Goal: Task Accomplishment & Management: Manage account settings

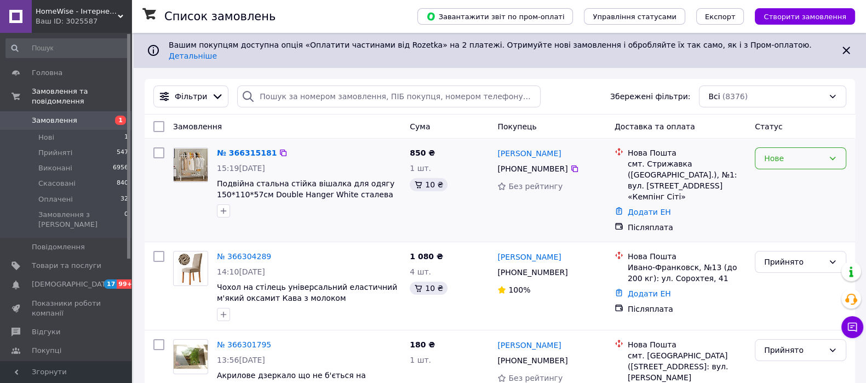
click at [780, 154] on div "Нове" at bounding box center [794, 158] width 60 height 12
click at [781, 177] on li "Прийнято" at bounding box center [800, 173] width 90 height 20
click at [247, 148] on link "№ 366315181" at bounding box center [244, 152] width 54 height 9
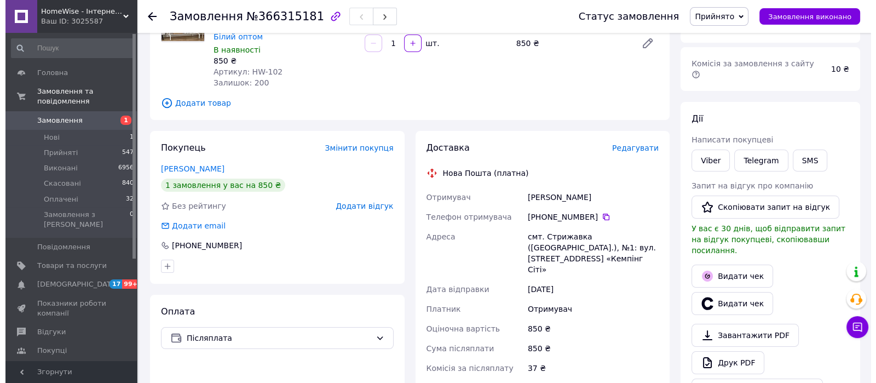
scroll to position [136, 0]
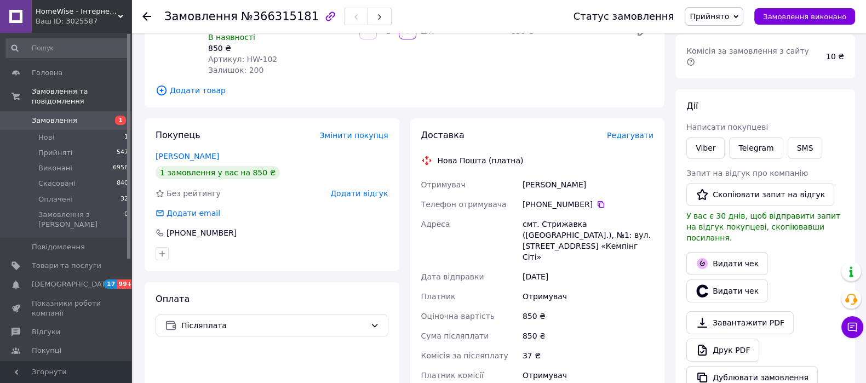
click at [641, 131] on span "Редагувати" at bounding box center [630, 135] width 47 height 9
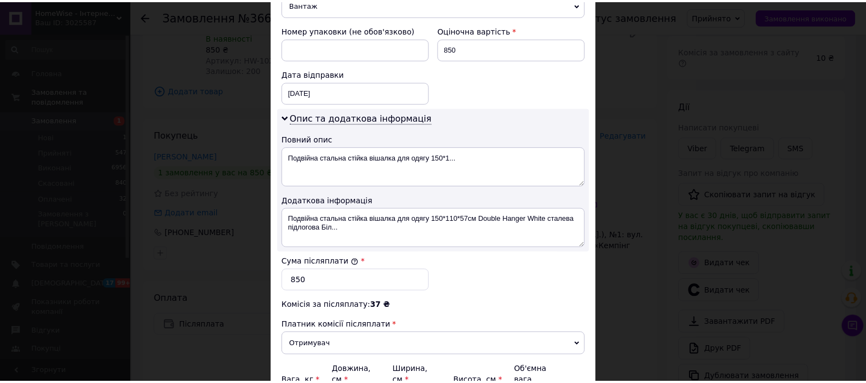
scroll to position [547, 0]
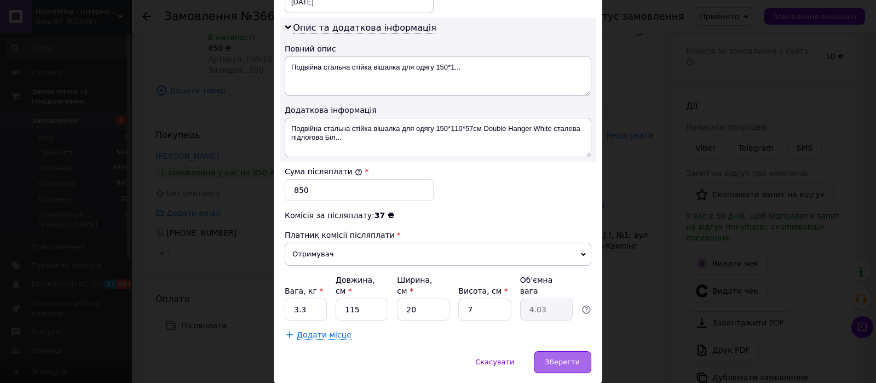
click at [579, 354] on div "Зберегти" at bounding box center [562, 362] width 57 height 22
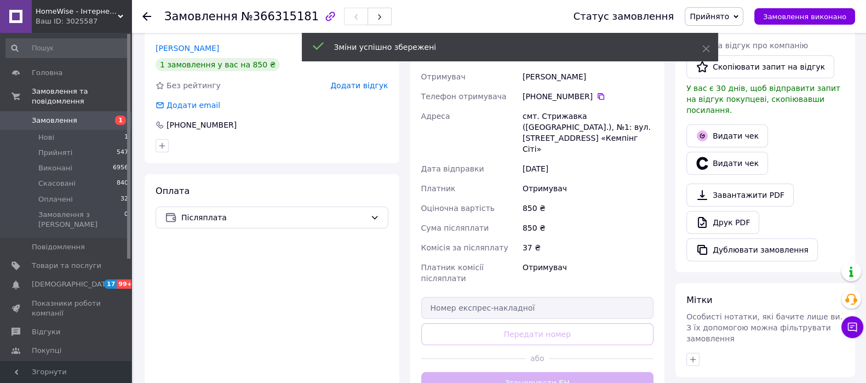
scroll to position [342, 0]
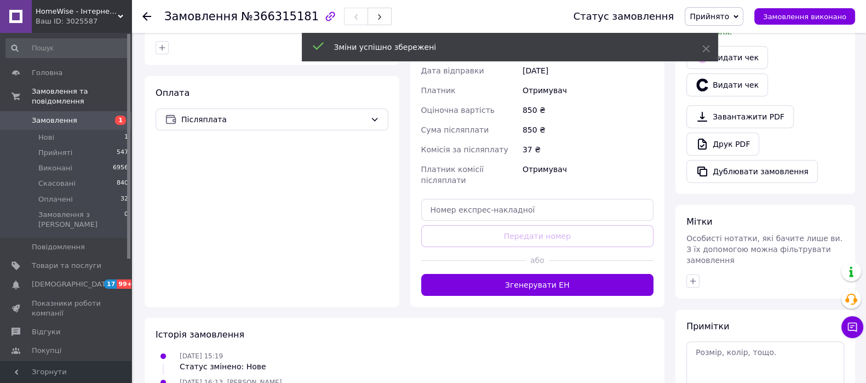
click at [509, 274] on button "Згенерувати ЕН" at bounding box center [537, 285] width 233 height 22
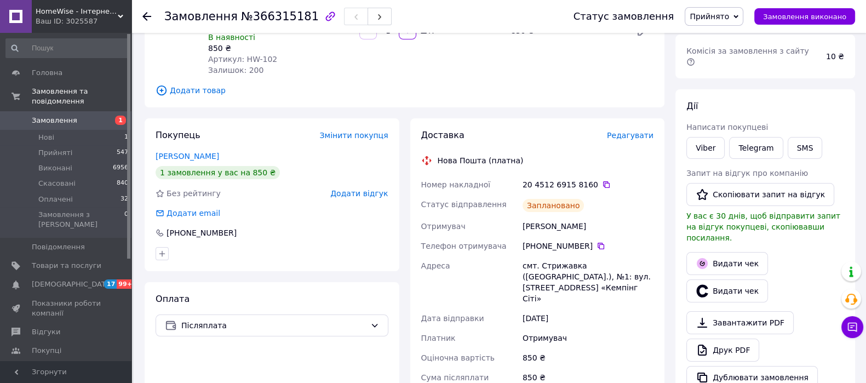
scroll to position [0, 0]
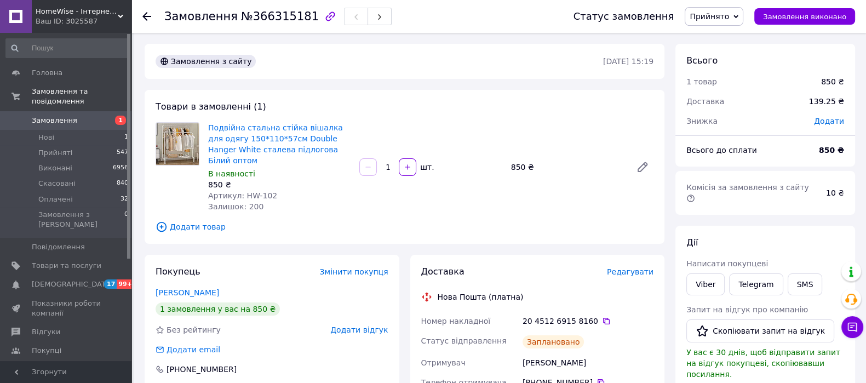
click at [147, 15] on icon at bounding box center [146, 16] width 9 height 9
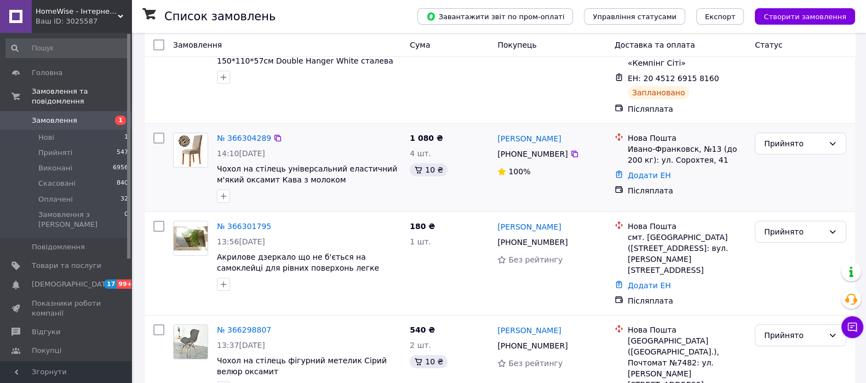
scroll to position [136, 0]
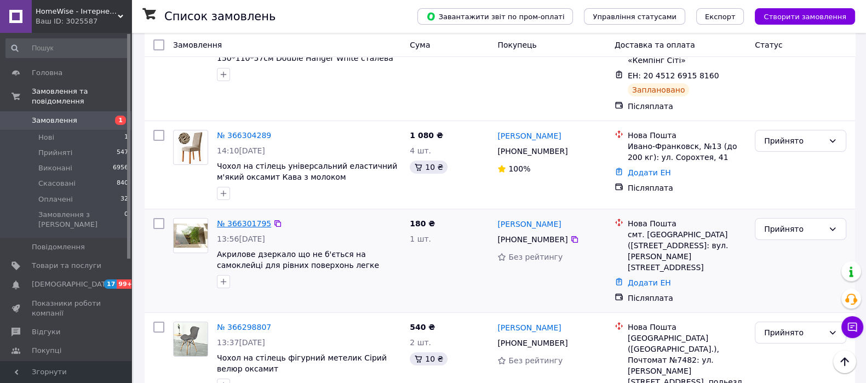
click at [254, 219] on link "№ 366301795" at bounding box center [244, 223] width 54 height 9
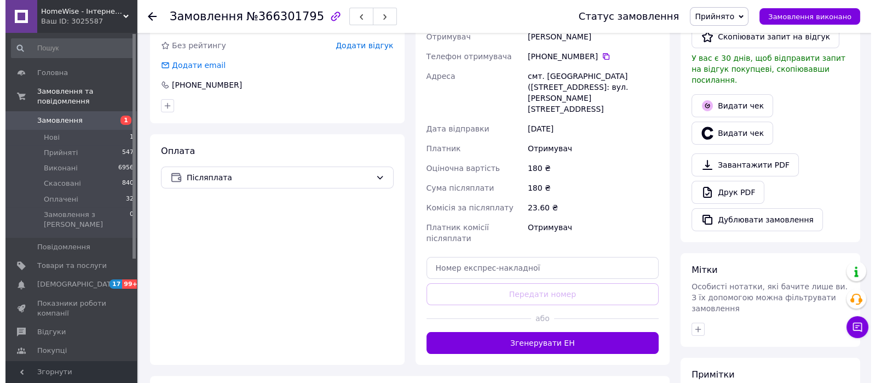
scroll to position [136, 0]
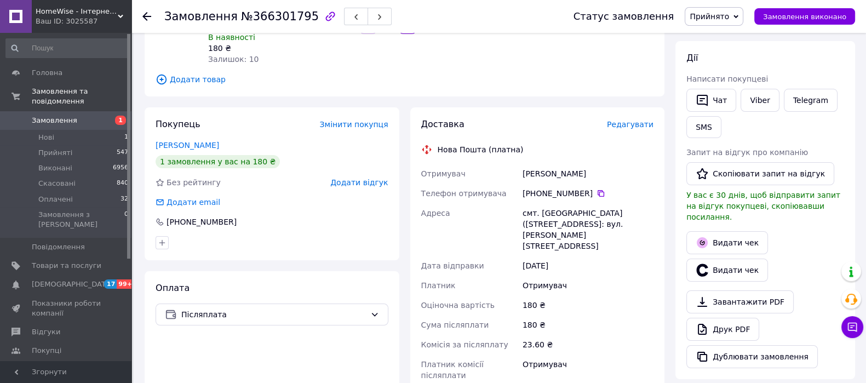
click at [632, 120] on span "Редагувати" at bounding box center [630, 124] width 47 height 9
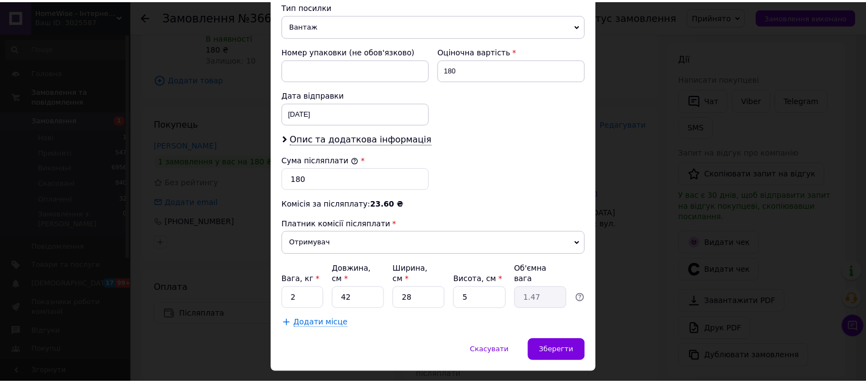
scroll to position [449, 0]
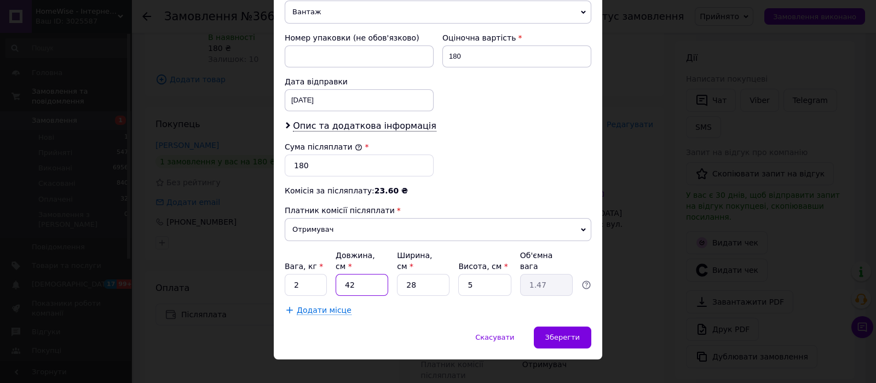
click at [369, 274] on input "42" at bounding box center [362, 285] width 53 height 22
type input "4"
type input "0.14"
type input "45"
type input "1.58"
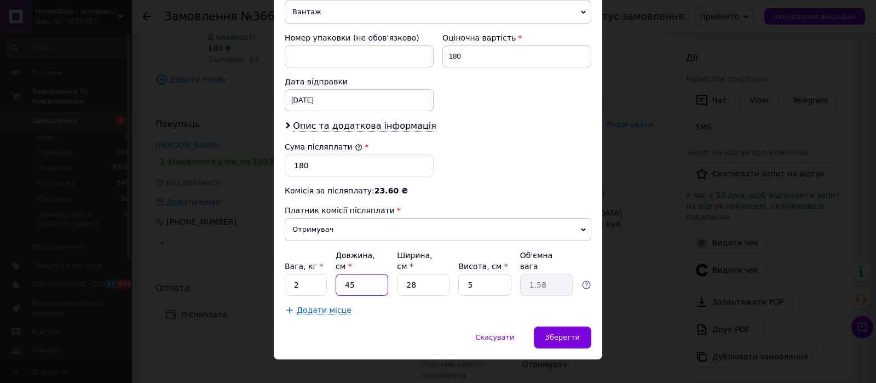
type input "45"
click at [419, 274] on input "28" at bounding box center [423, 285] width 53 height 22
type input "2"
type input "0.11"
type input "3"
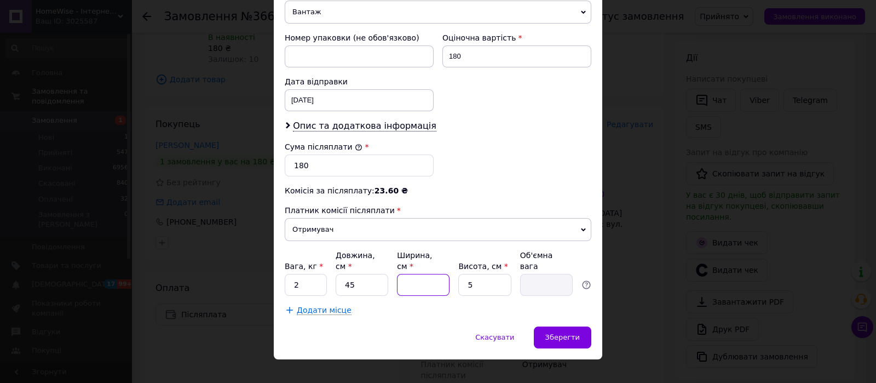
type input "0.17"
type input "30"
type input "1.69"
type input "30"
click at [473, 275] on input "5" at bounding box center [484, 285] width 53 height 22
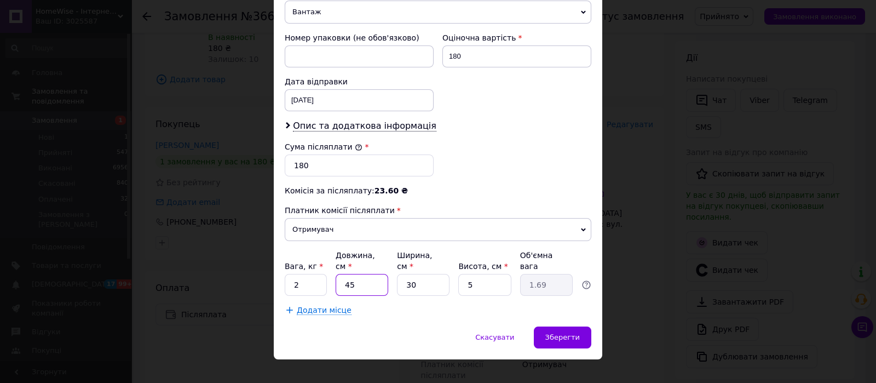
click at [369, 274] on input "45" at bounding box center [362, 285] width 53 height 22
type input "4"
type input "0.15"
type input "44"
type input "1.65"
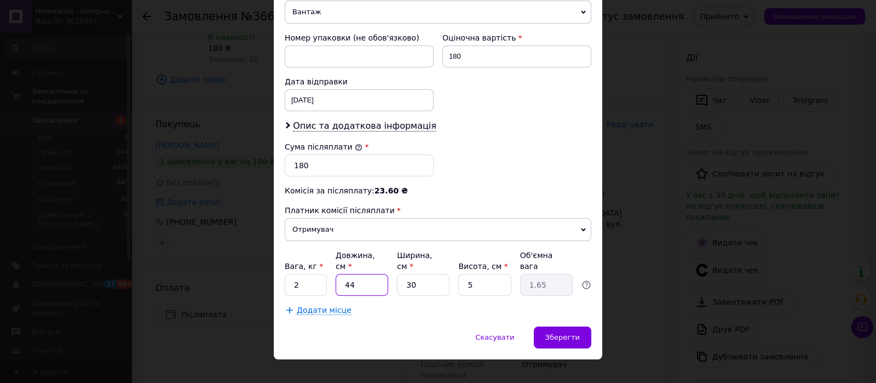
click at [359, 274] on input "44" at bounding box center [362, 285] width 53 height 22
type input "4"
type input "0.15"
type input "4"
type input "0.15"
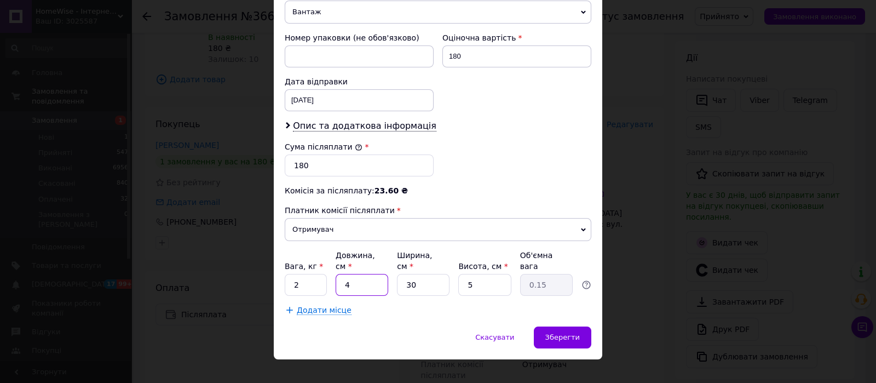
type input "40"
type input "1.5"
type input "40"
click at [422, 274] on input "30" at bounding box center [423, 285] width 53 height 22
type input "3"
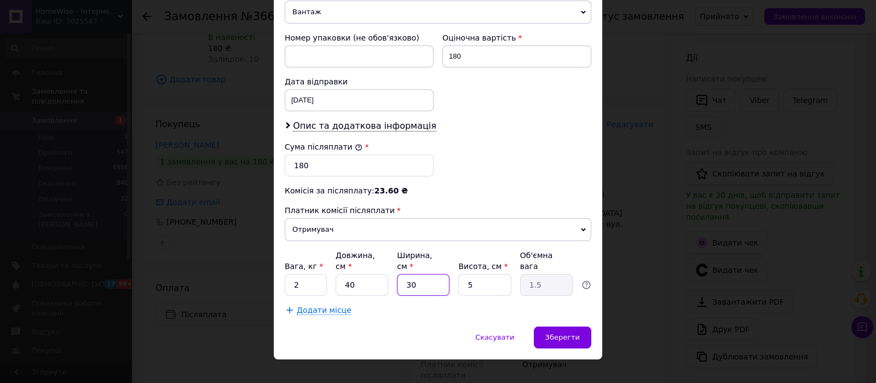
type input "0.15"
type input "4"
type input "0.2"
type input "40"
type input "2"
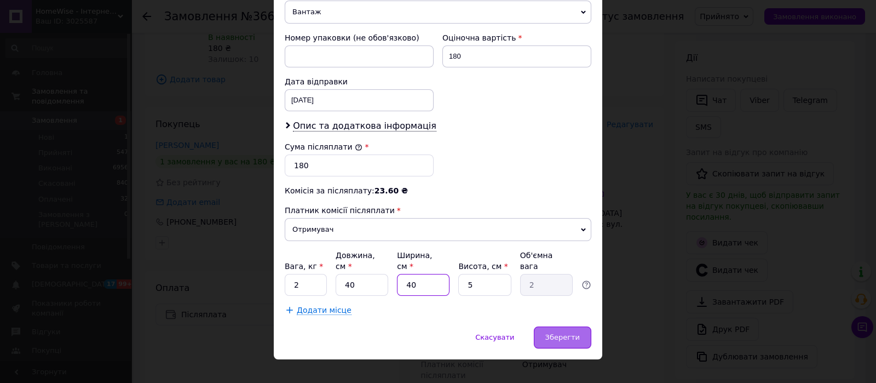
type input "40"
click at [566, 333] on span "Зберегти" at bounding box center [562, 337] width 34 height 8
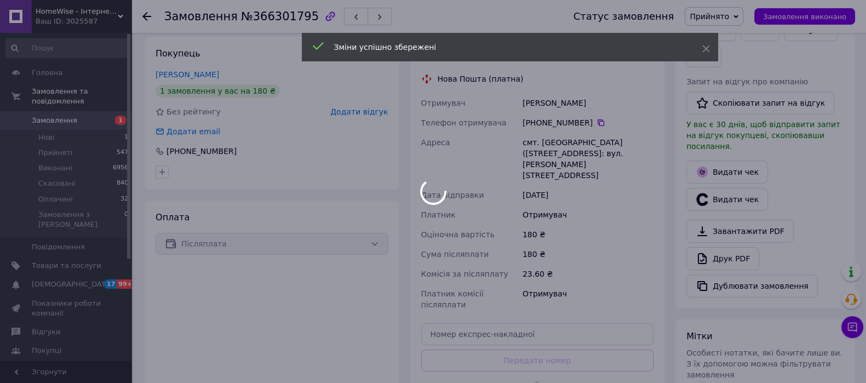
scroll to position [457, 0]
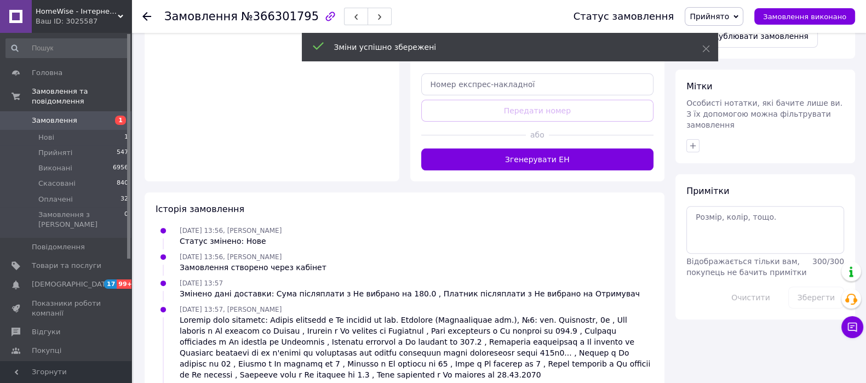
drag, startPoint x: 516, startPoint y: 119, endPoint x: 515, endPoint y: 135, distance: 16.5
click at [516, 148] on button "Згенерувати ЕН" at bounding box center [537, 159] width 233 height 22
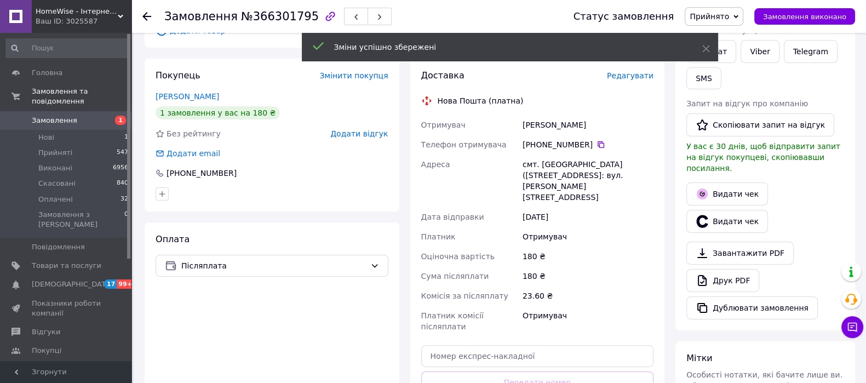
scroll to position [183, 0]
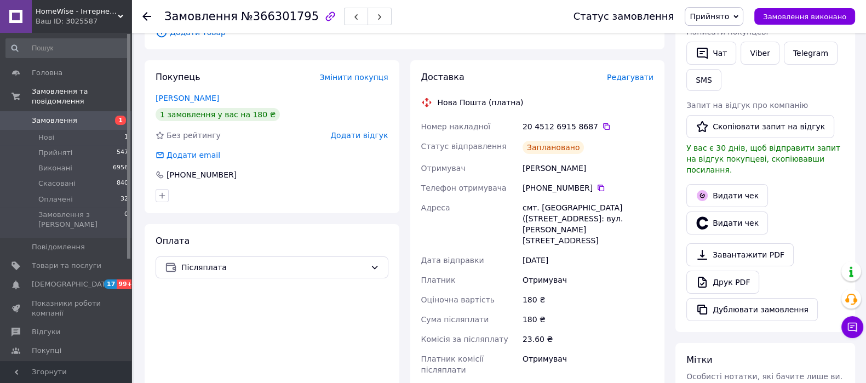
click at [148, 16] on use at bounding box center [146, 16] width 9 height 9
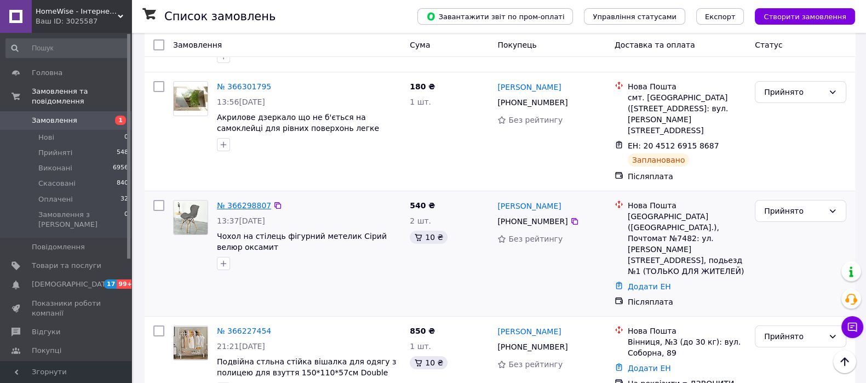
click at [238, 201] on link "№ 366298807" at bounding box center [244, 205] width 54 height 9
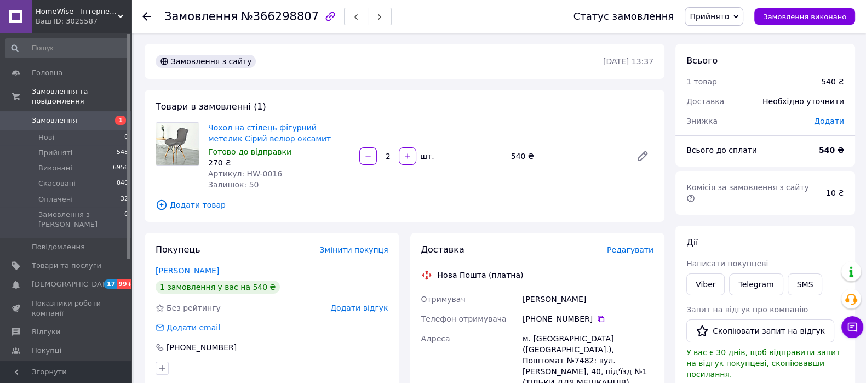
click at [148, 18] on icon at bounding box center [146, 16] width 9 height 9
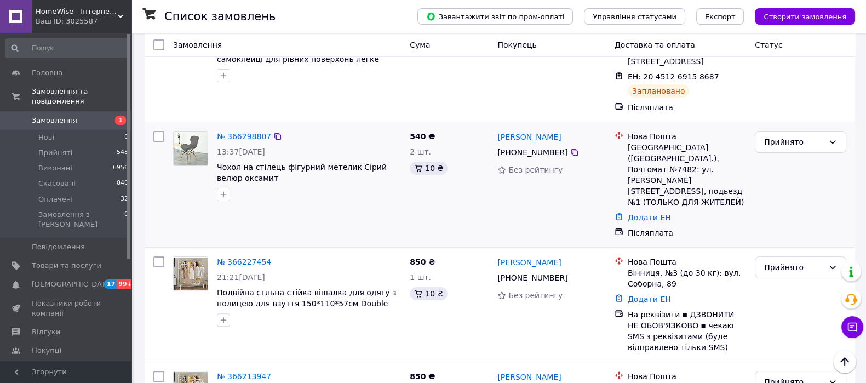
scroll to position [411, 0]
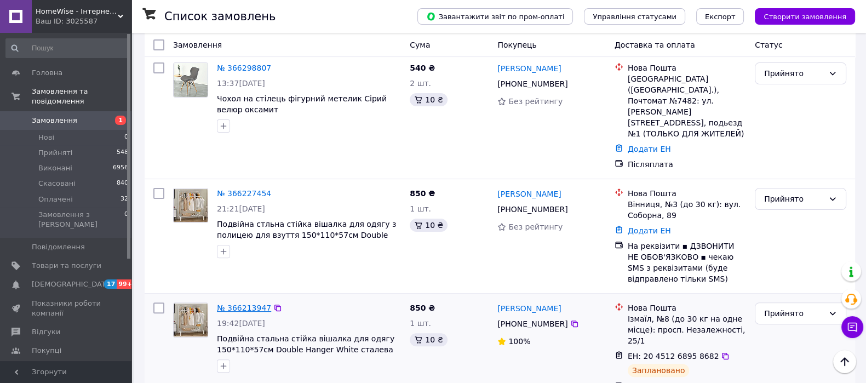
click at [235, 303] on link "№ 366213947" at bounding box center [244, 307] width 54 height 9
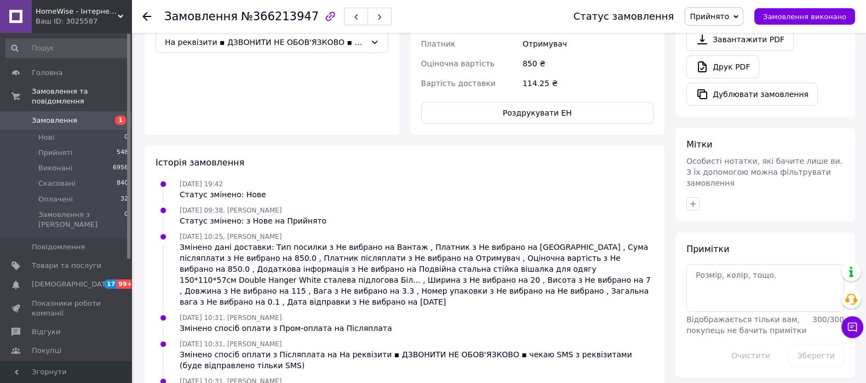
scroll to position [422, 0]
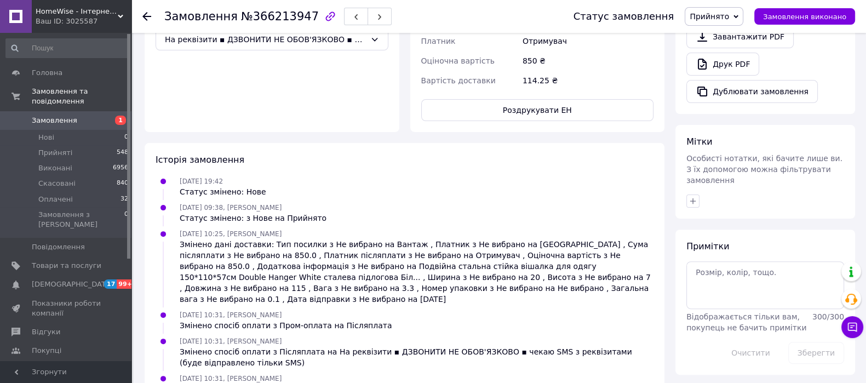
click at [147, 18] on icon at bounding box center [146, 16] width 9 height 9
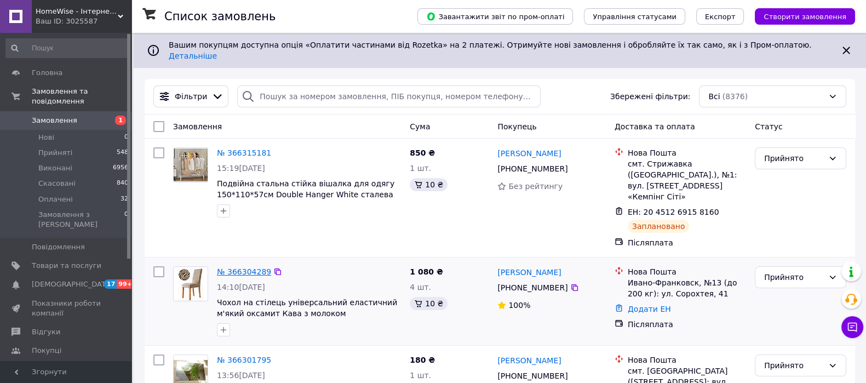
click at [246, 267] on link "№ 366304289" at bounding box center [244, 271] width 54 height 9
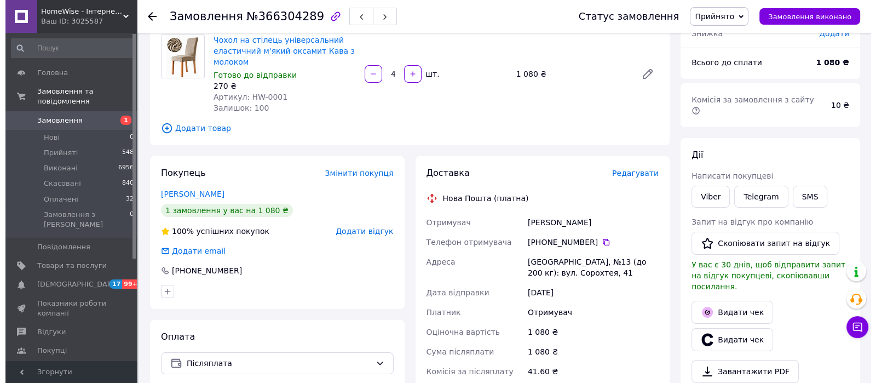
scroll to position [136, 0]
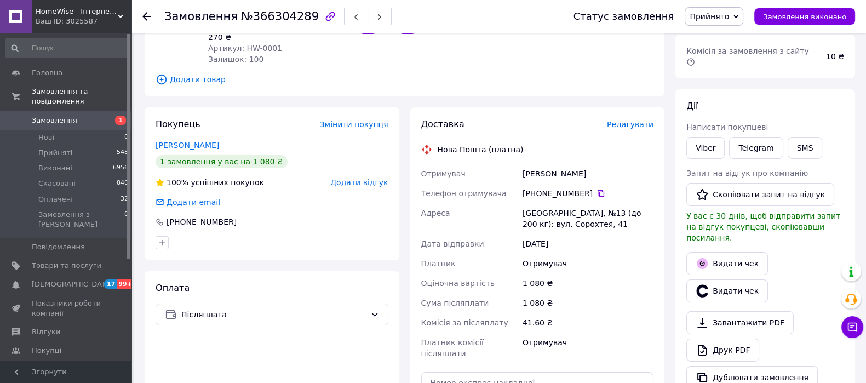
click at [643, 127] on span "Редагувати" at bounding box center [630, 124] width 47 height 9
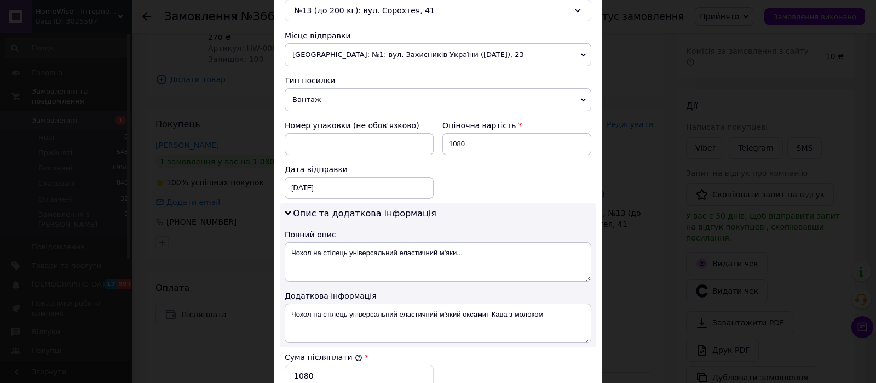
scroll to position [411, 0]
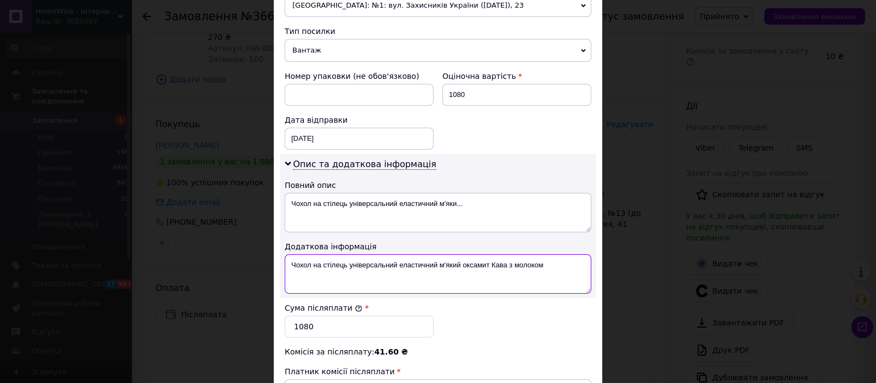
click at [558, 258] on textarea "Чохол на стілець універсальний еластичний м'який оксамит Кава з молоком" at bounding box center [438, 273] width 307 height 39
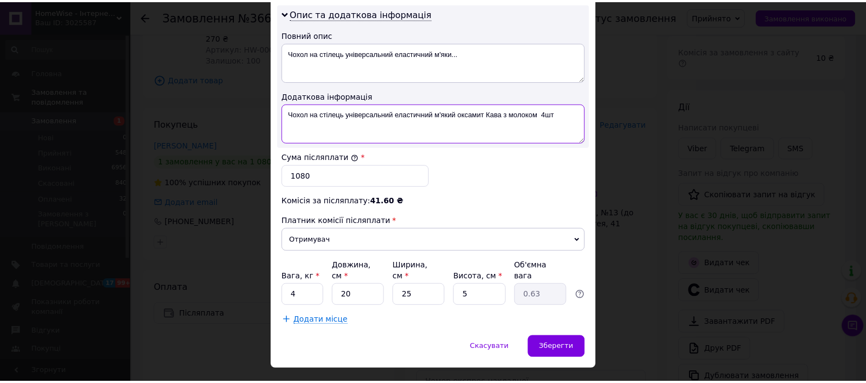
scroll to position [572, 0]
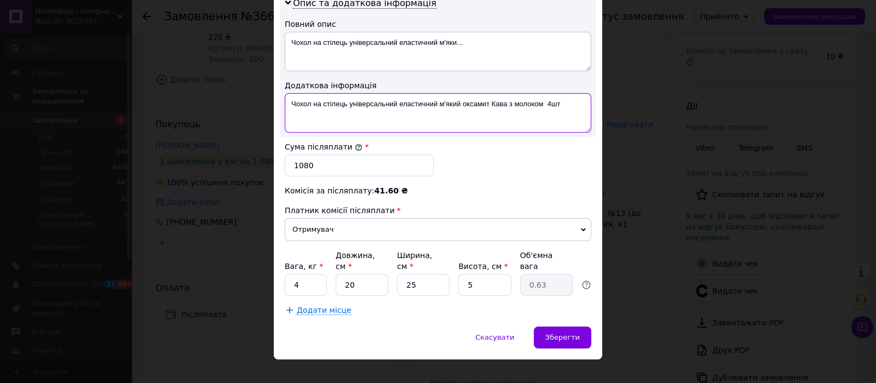
type textarea "Чохол на стілець універсальний еластичний м'який оксамит Кава з молоком 4шт"
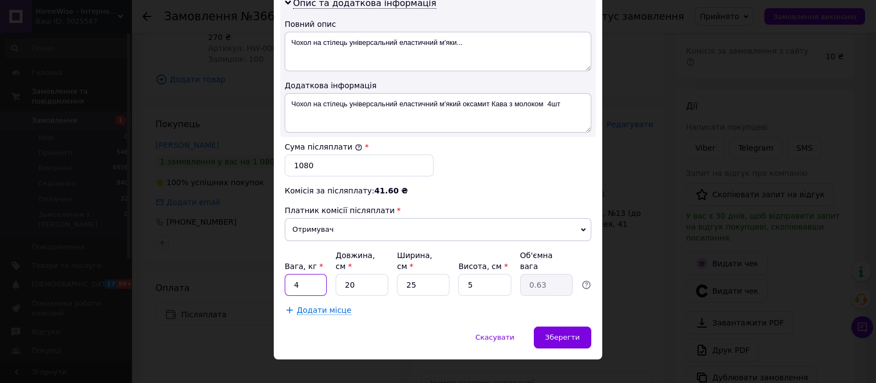
click at [298, 274] on input "4" at bounding box center [306, 285] width 42 height 22
type input "2"
click at [355, 274] on input "20" at bounding box center [362, 285] width 53 height 22
type input "2"
type input "0.1"
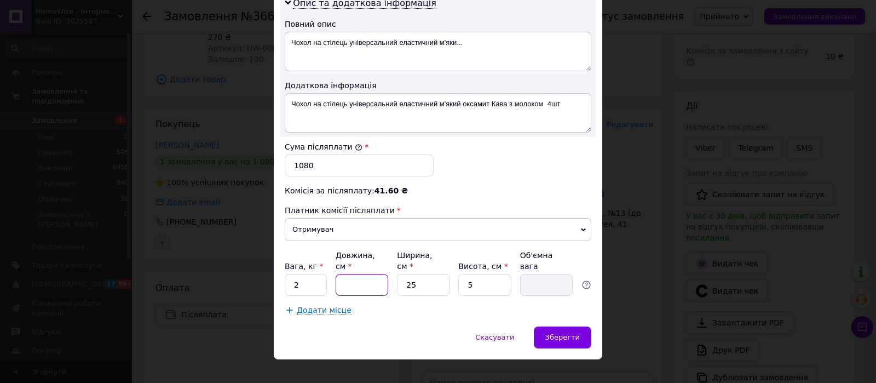
type input "4"
type input "0.13"
type input "40"
type input "1.25"
type input "40"
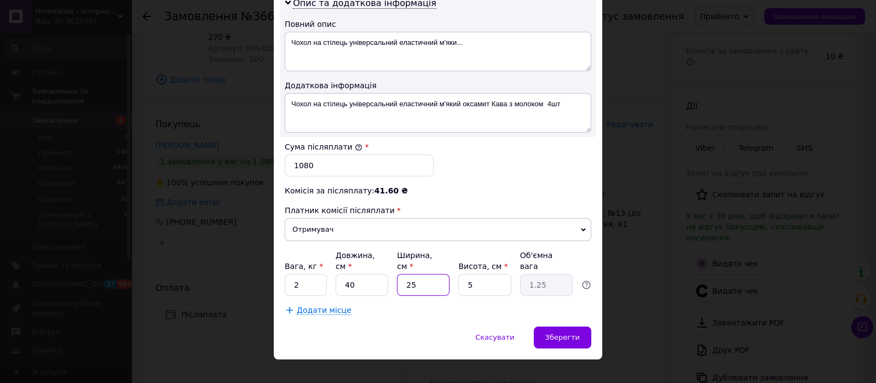
click at [420, 274] on input "25" at bounding box center [423, 285] width 53 height 22
type input "2"
type input "0.1"
type input "4"
type input "0.2"
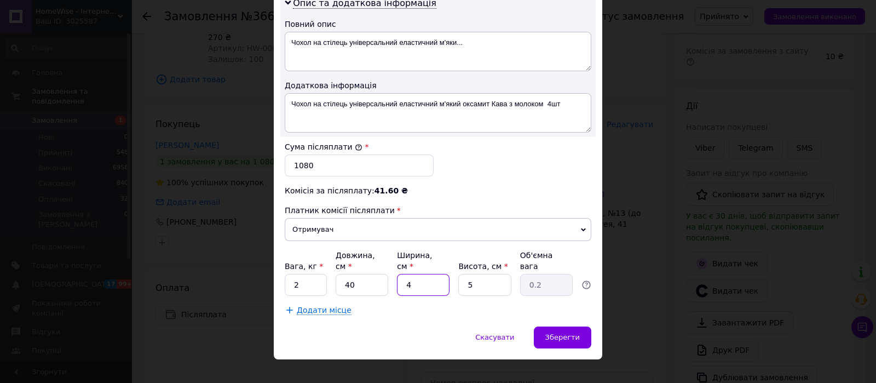
type input "40"
type input "2"
type input "40"
click at [570, 333] on span "Зберегти" at bounding box center [562, 337] width 34 height 8
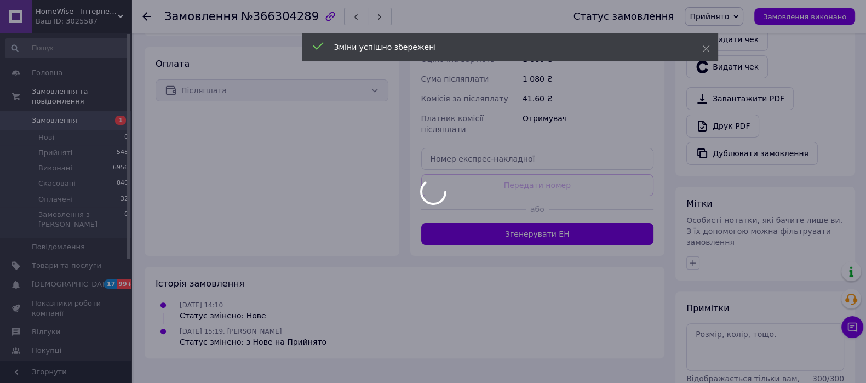
scroll to position [390, 0]
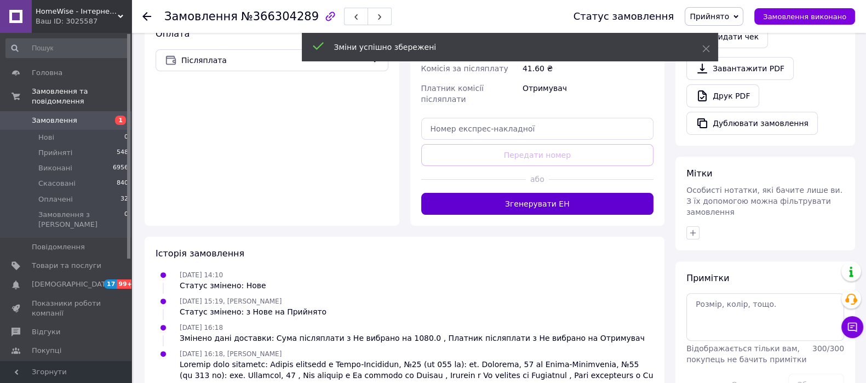
click at [552, 195] on button "Згенерувати ЕН" at bounding box center [537, 204] width 233 height 22
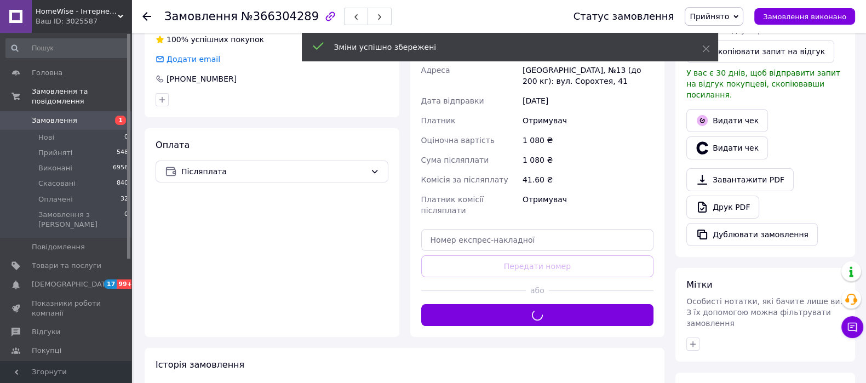
scroll to position [185, 0]
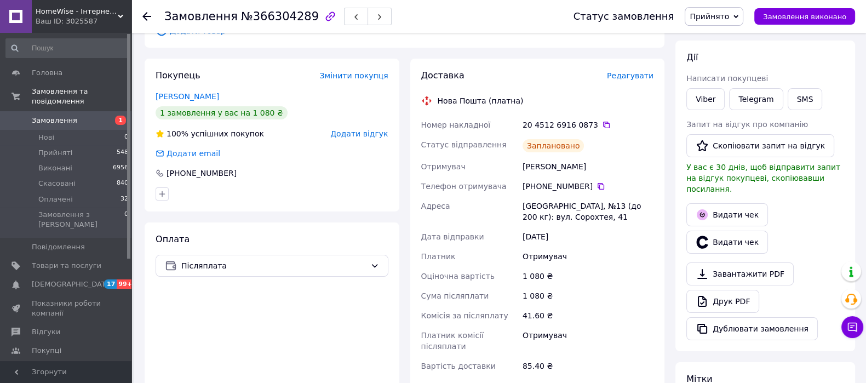
click at [146, 19] on icon at bounding box center [146, 16] width 9 height 9
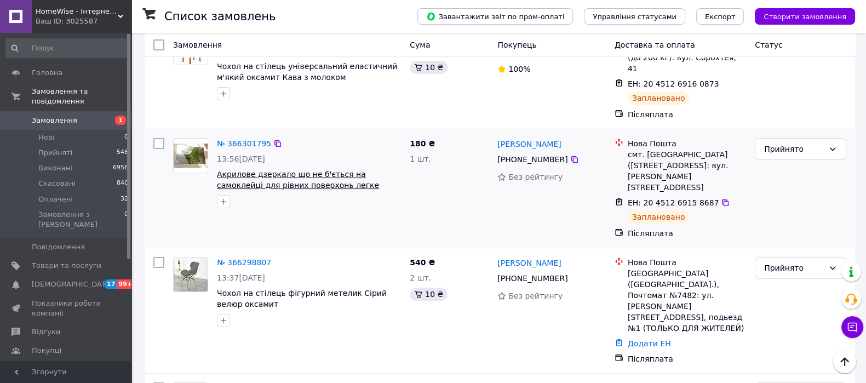
scroll to position [273, 0]
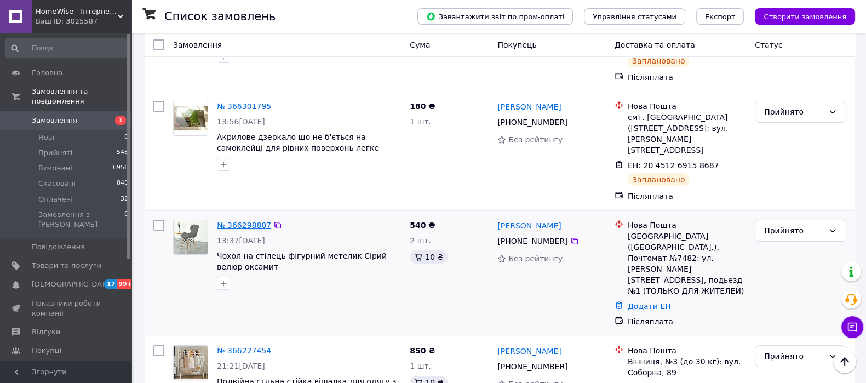
click at [242, 221] on link "№ 366298807" at bounding box center [244, 225] width 54 height 9
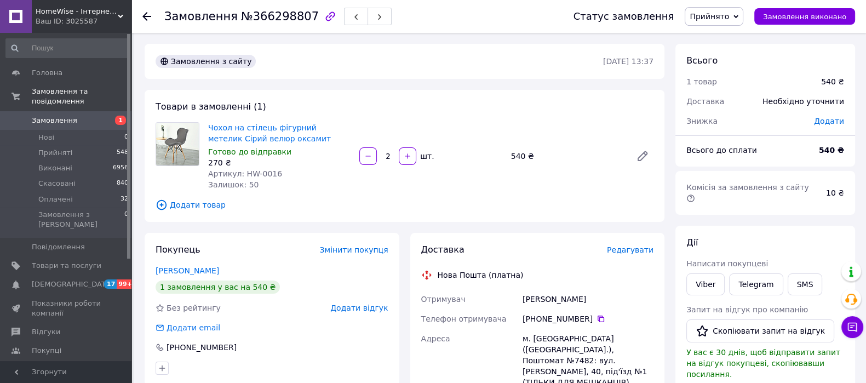
click at [636, 251] on span "Редагувати" at bounding box center [630, 249] width 47 height 9
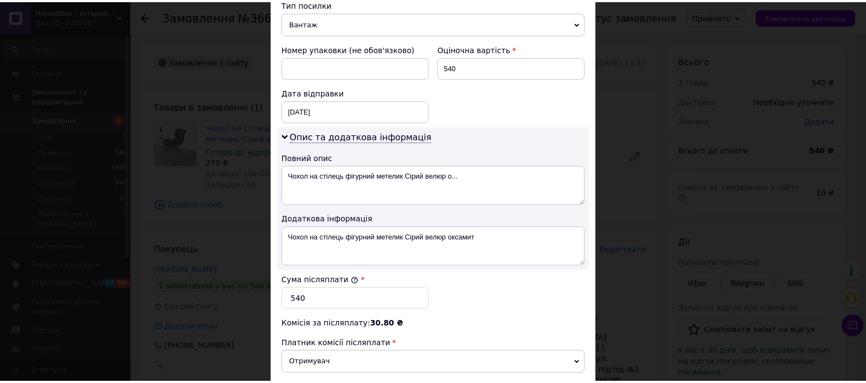
scroll to position [547, 0]
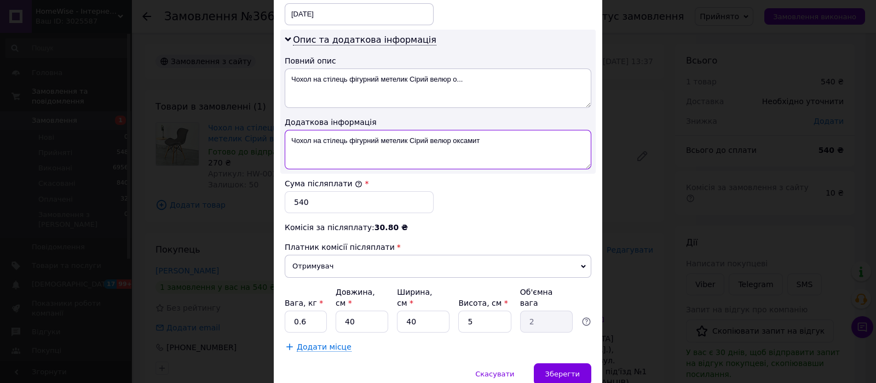
click at [512, 146] on textarea "Чохол на стілець фігурний метелик Сірий велюр оксамит" at bounding box center [438, 149] width 307 height 39
type textarea "Чохол на стілець фігурний метелик Сірий велюр оксамит 2шт"
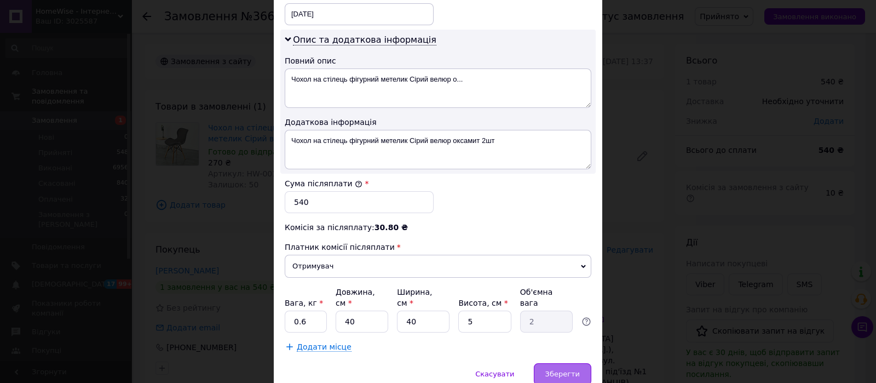
click at [575, 370] on span "Зберегти" at bounding box center [562, 374] width 34 height 8
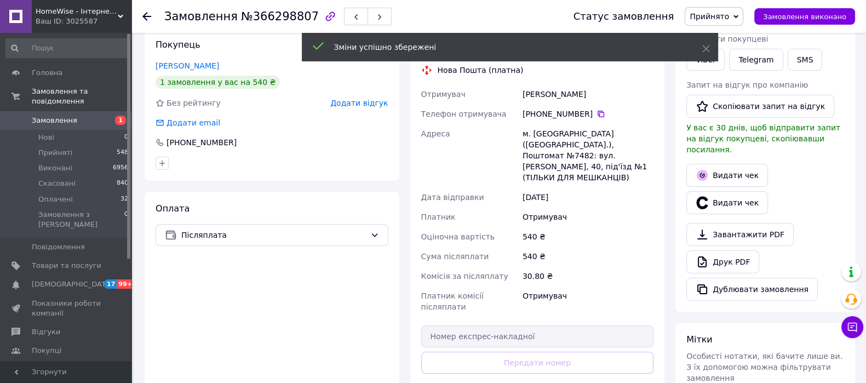
scroll to position [273, 0]
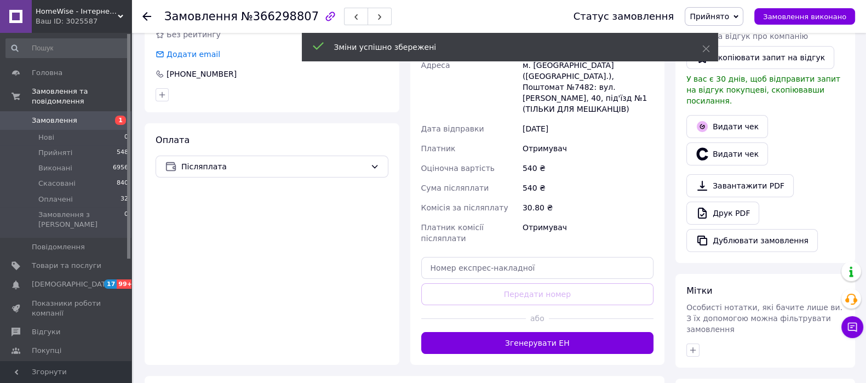
click at [526, 332] on button "Згенерувати ЕН" at bounding box center [537, 343] width 233 height 22
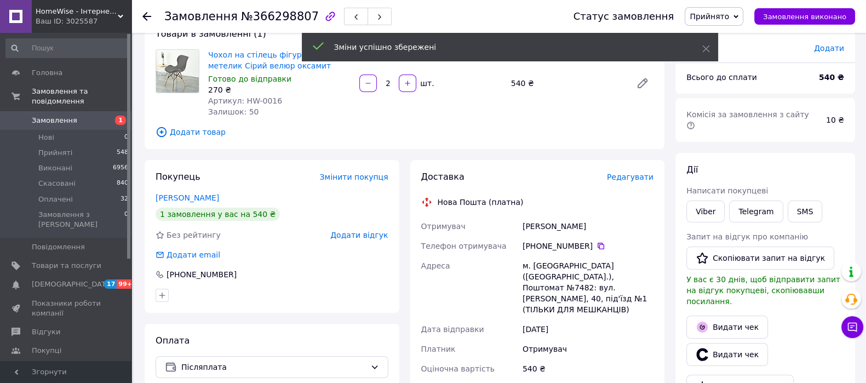
scroll to position [68, 0]
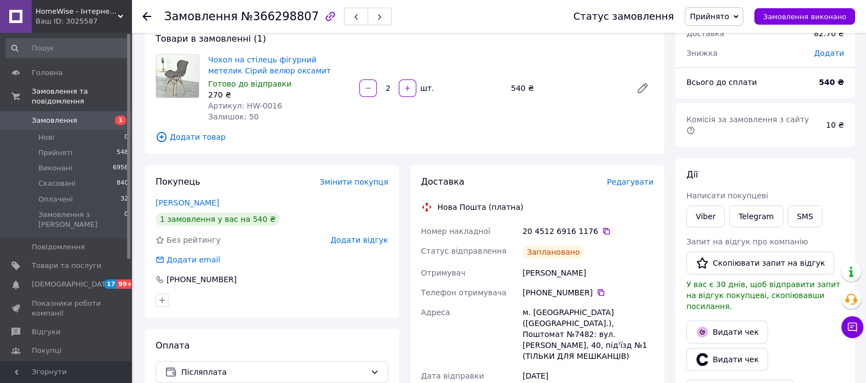
click at [149, 15] on icon at bounding box center [146, 16] width 9 height 9
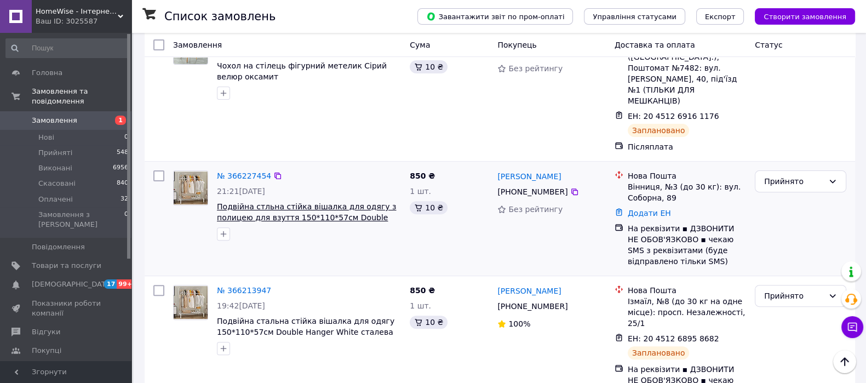
scroll to position [479, 0]
